Goal: Task Accomplishment & Management: Use online tool/utility

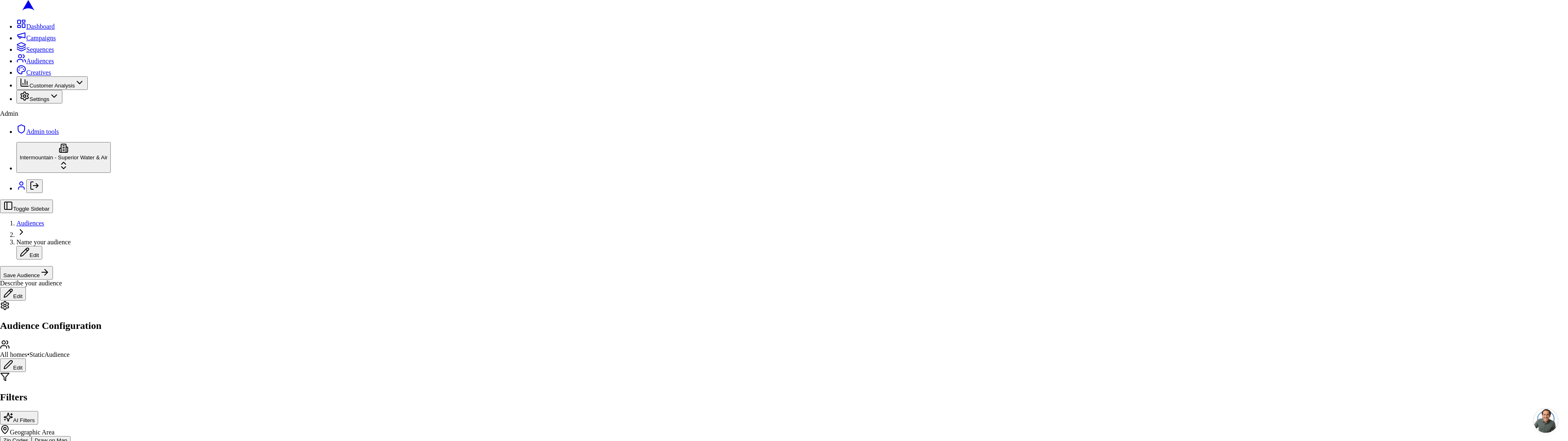
drag, startPoint x: 891, startPoint y: 268, endPoint x: 889, endPoint y: 276, distance: 8.2
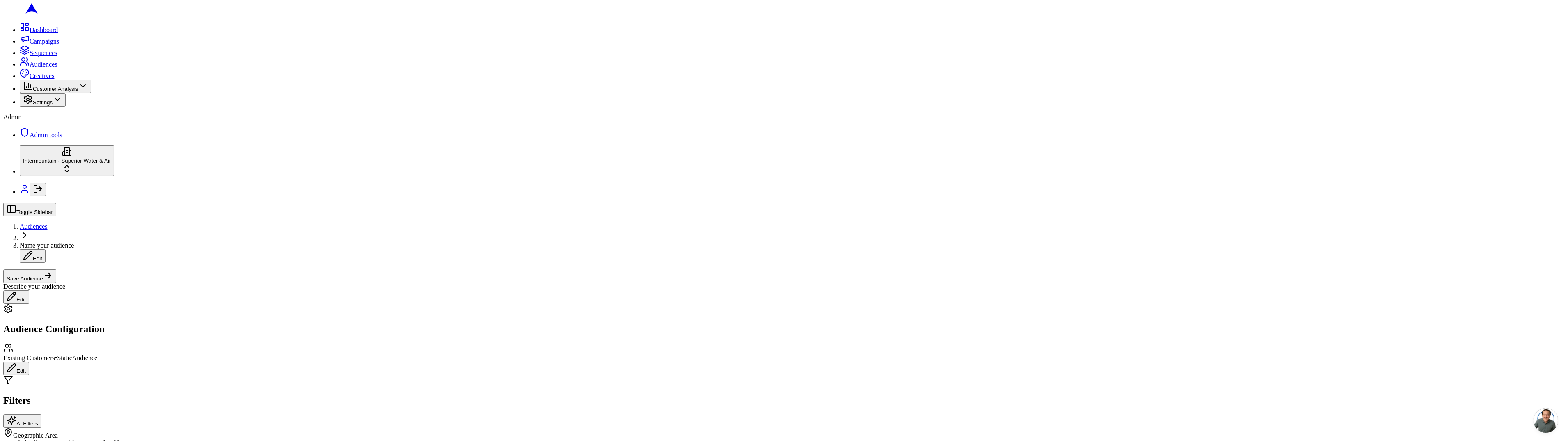
radio input "true"
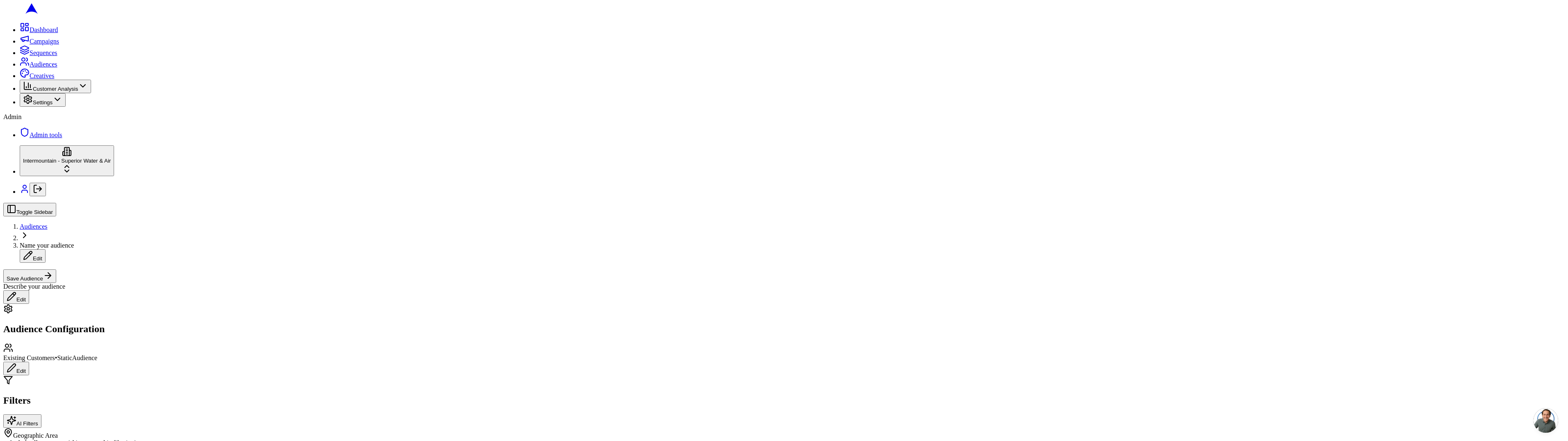
radio input "true"
click at [1434, 203] on div "Toggle Sidebar Audiences Name your audience Edit Save Audience Describe your au…" at bounding box center [783, 253] width 1561 height 101
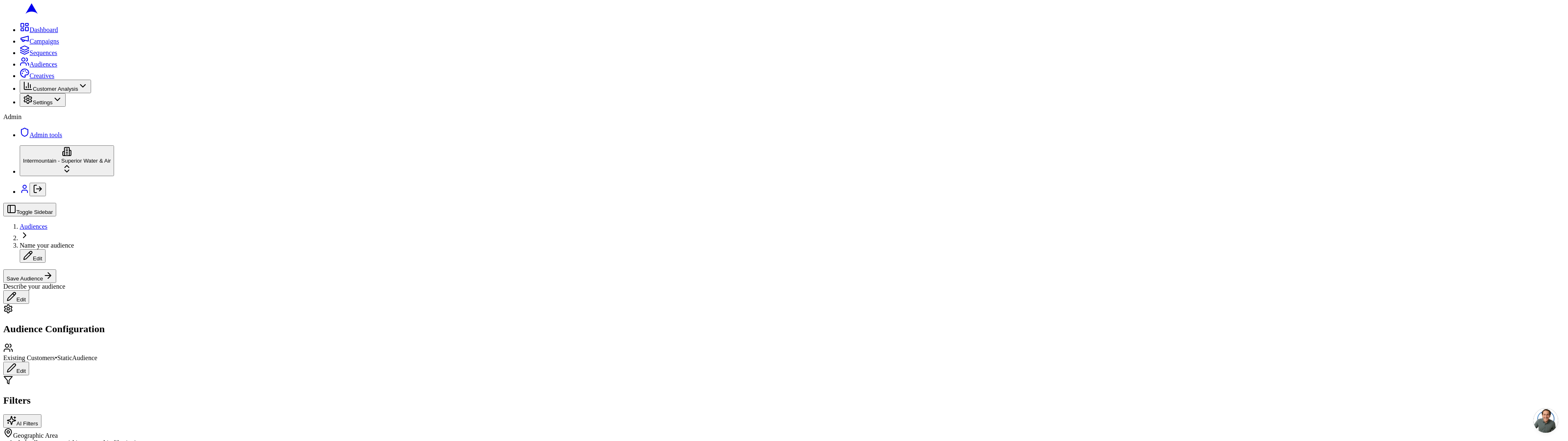
radio input "true"
click at [10, 440] on button "Include all customers (skip geographic filtering)" at bounding box center [6, 445] width 7 height 2
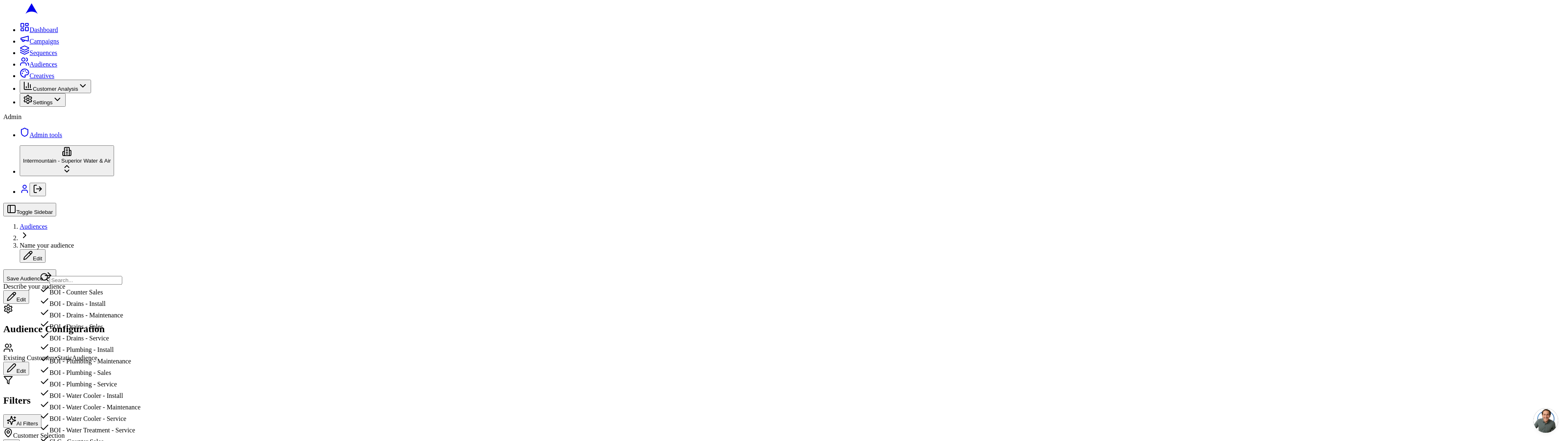
scroll to position [250, 0]
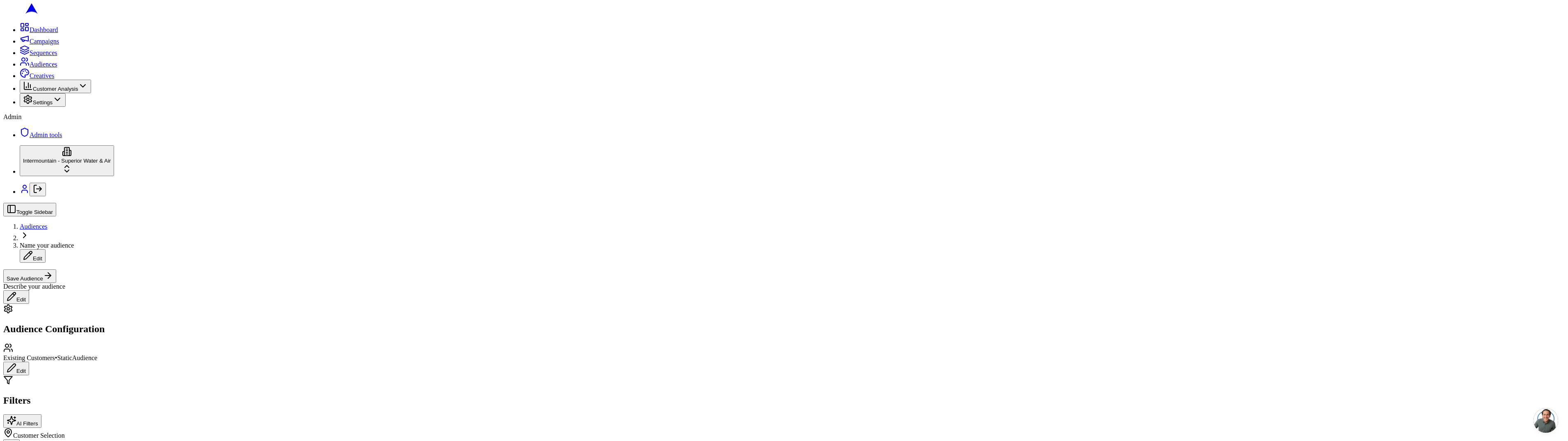
scroll to position [0, 0]
click at [19, 439] on button "Include all customers (skip geographic filtering)" at bounding box center [11, 446] width 16 height 13
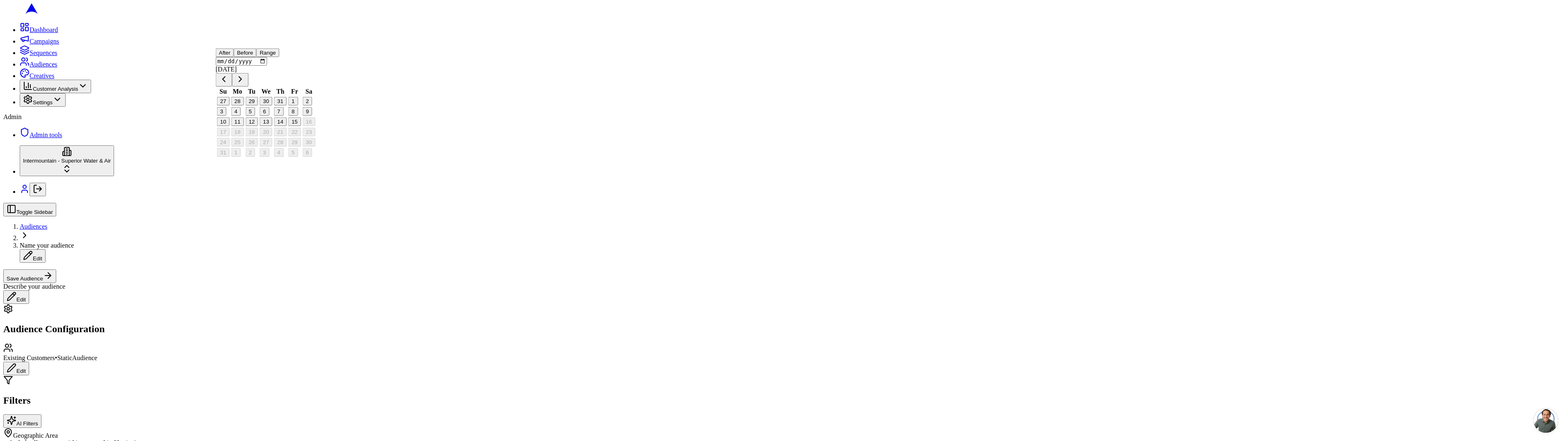
click at [232, 86] on button "Go to previous month" at bounding box center [224, 80] width 16 height 13
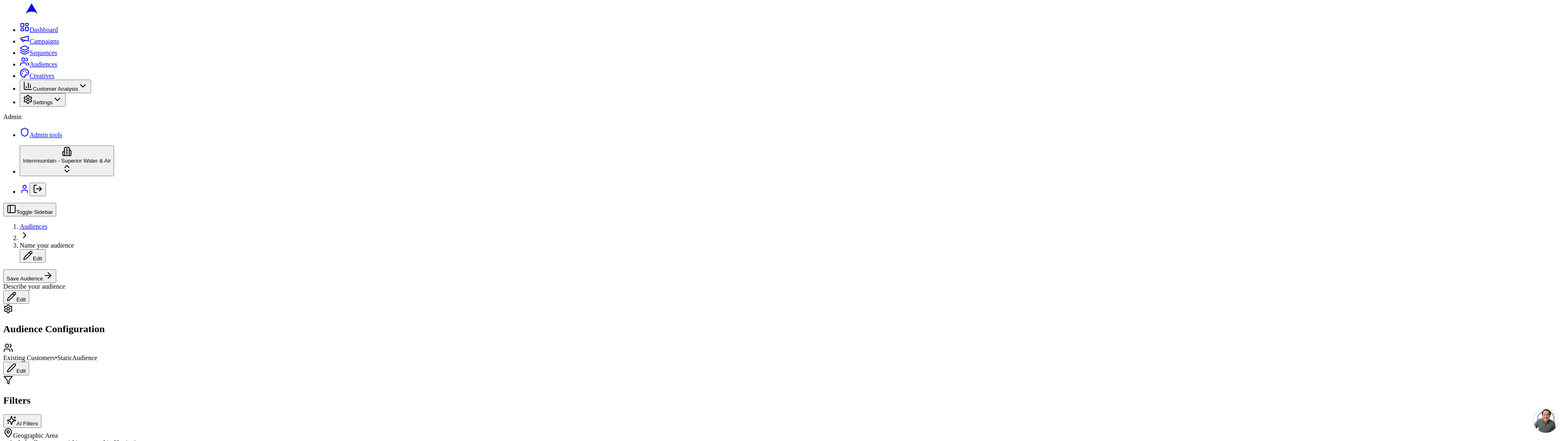
click at [232, 86] on button "Go to previous month" at bounding box center [224, 80] width 16 height 13
click at [232, 295] on button "Go to previous month" at bounding box center [224, 288] width 16 height 13
click at [284, 314] on button "1" at bounding box center [279, 309] width 10 height 9
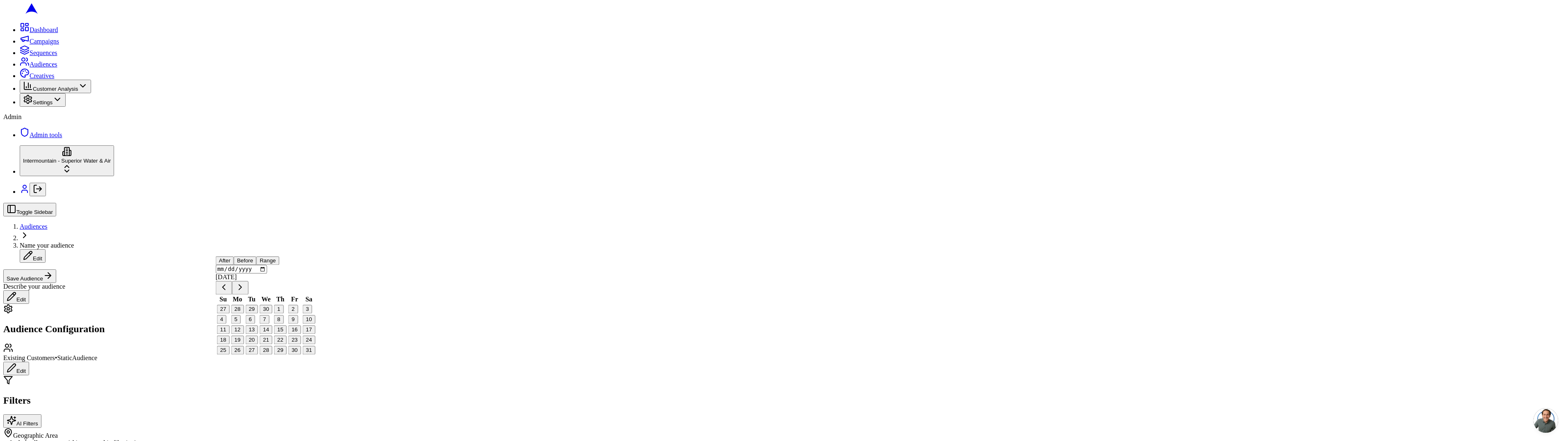
type input "[DATE]"
radio input "true"
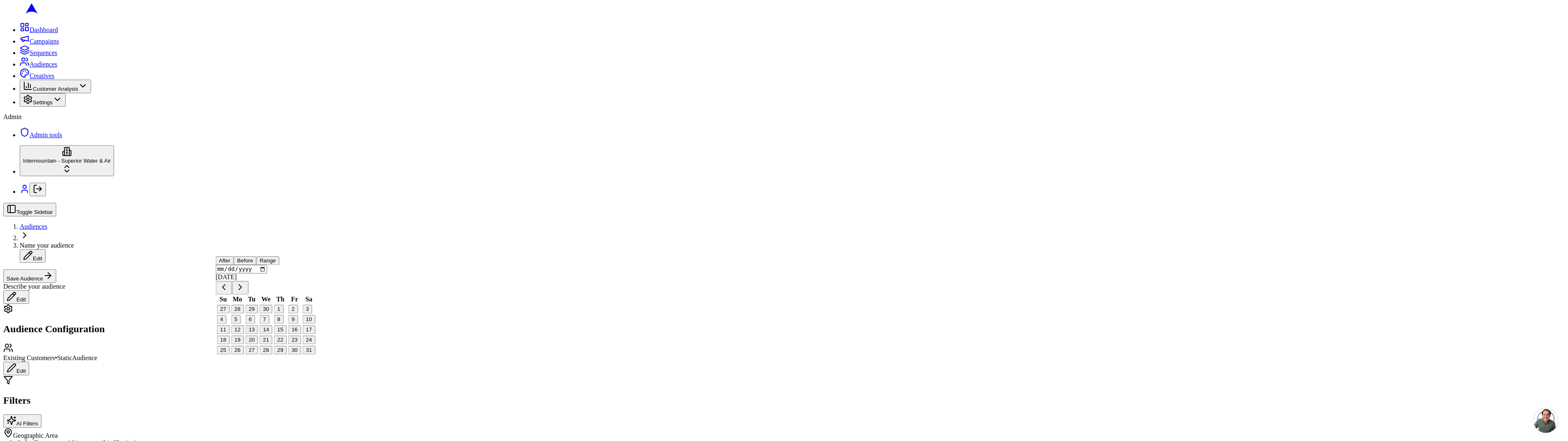
click at [261, 273] on input "[DATE]" at bounding box center [242, 269] width 51 height 9
type input "[DATE]"
drag, startPoint x: 1425, startPoint y: 74, endPoint x: 1319, endPoint y: 55, distance: 107.7
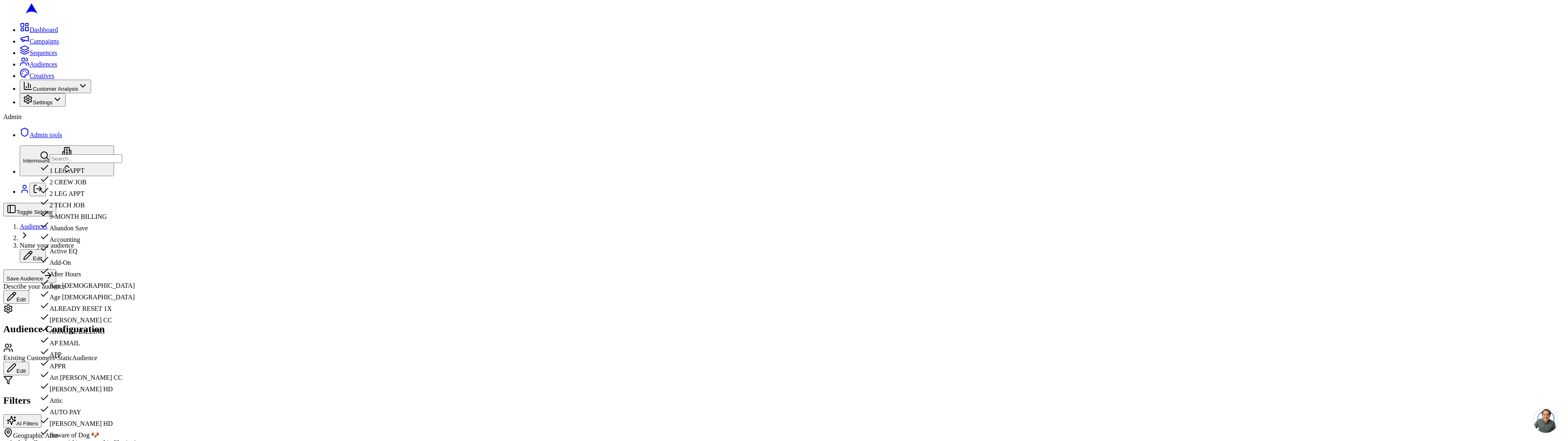
click at [122, 160] on input "text" at bounding box center [86, 158] width 72 height 9
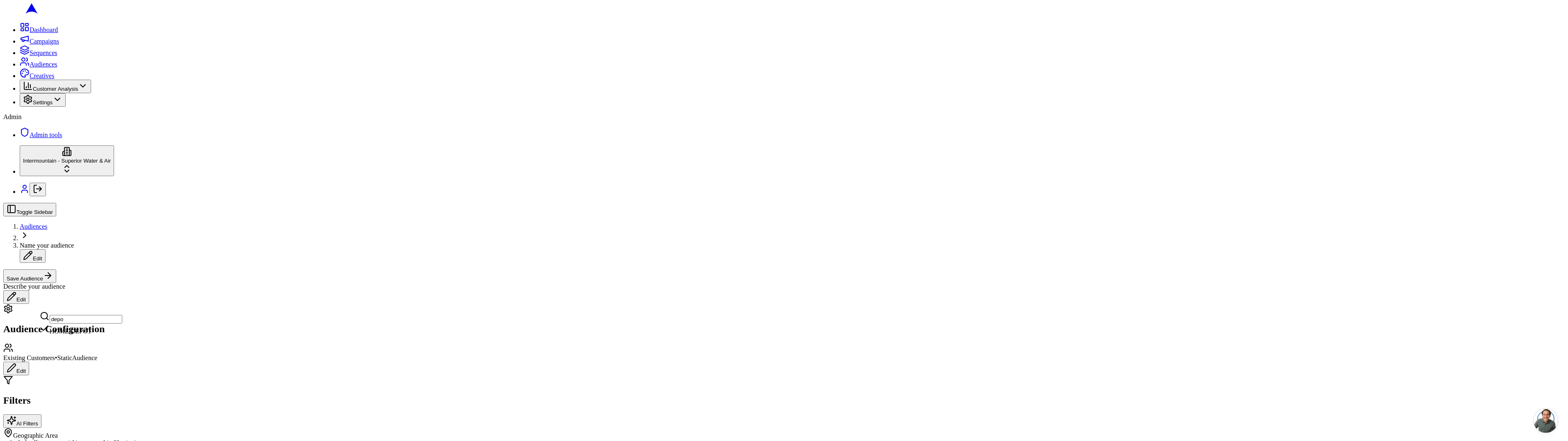
type input "depo"
click at [82, 335] on div "HOME DEPOT" at bounding box center [80, 329] width 82 height 12
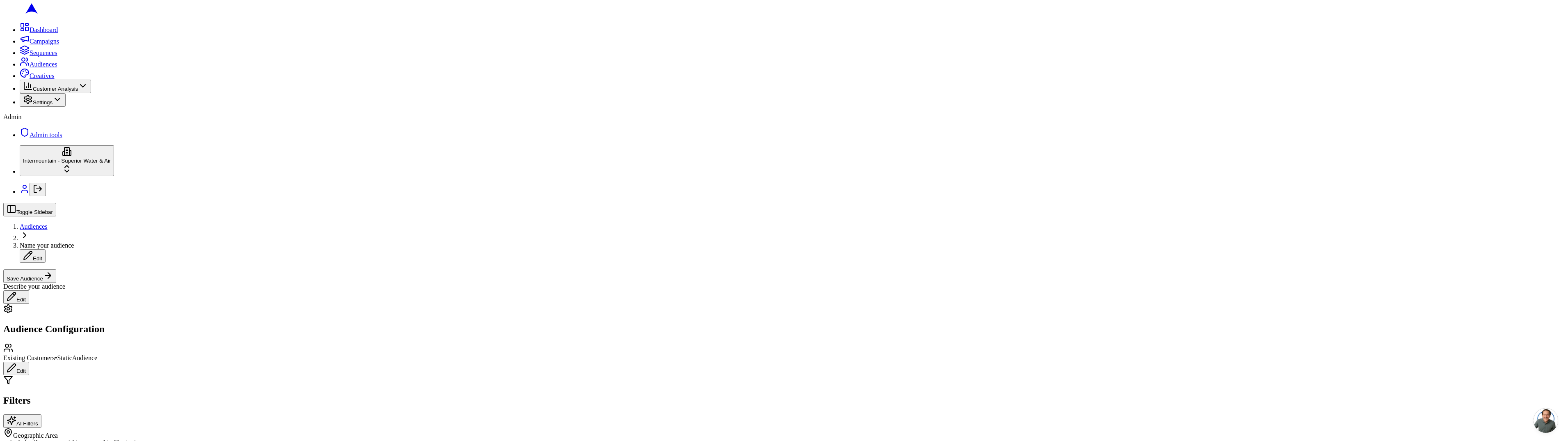
scroll to position [177, 0]
